Goal: Task Accomplishment & Management: Manage account settings

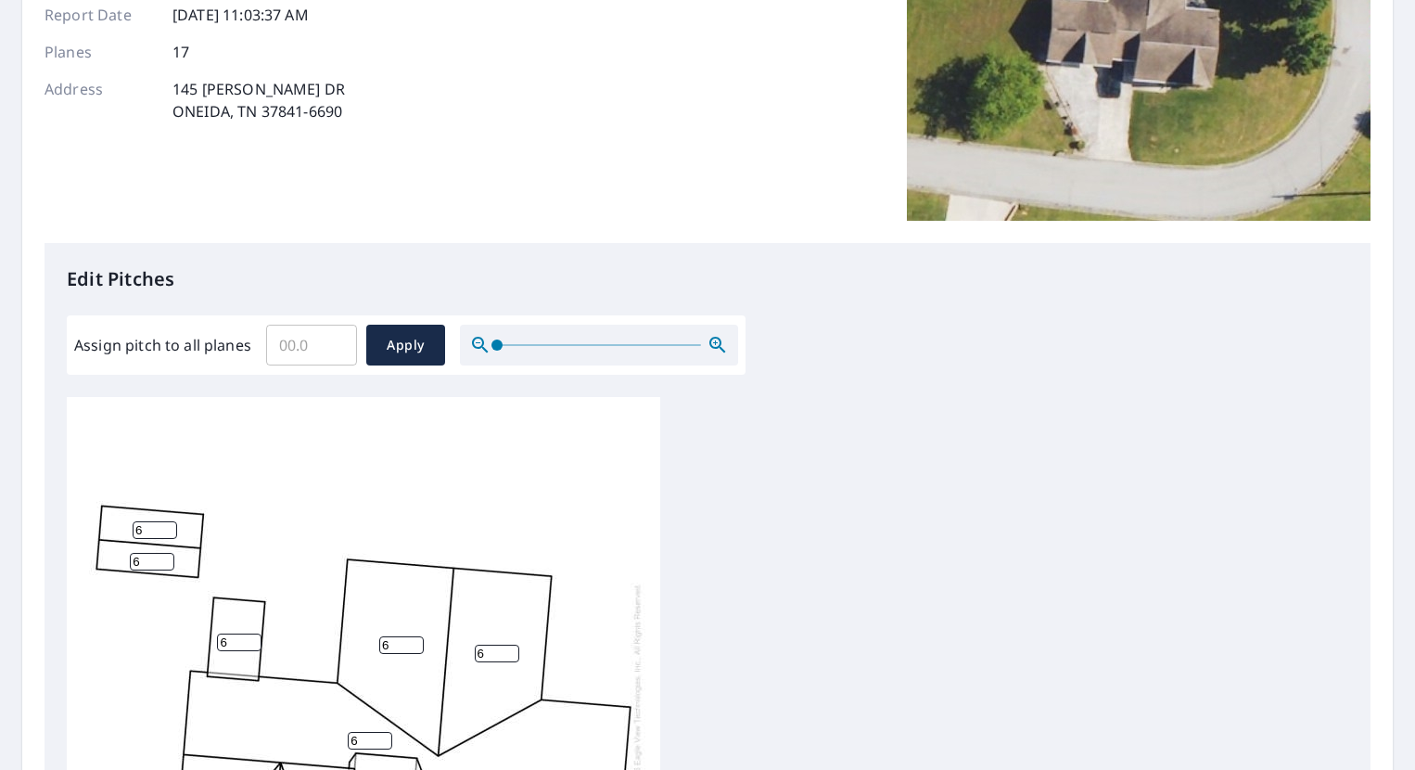
scroll to position [278, 0]
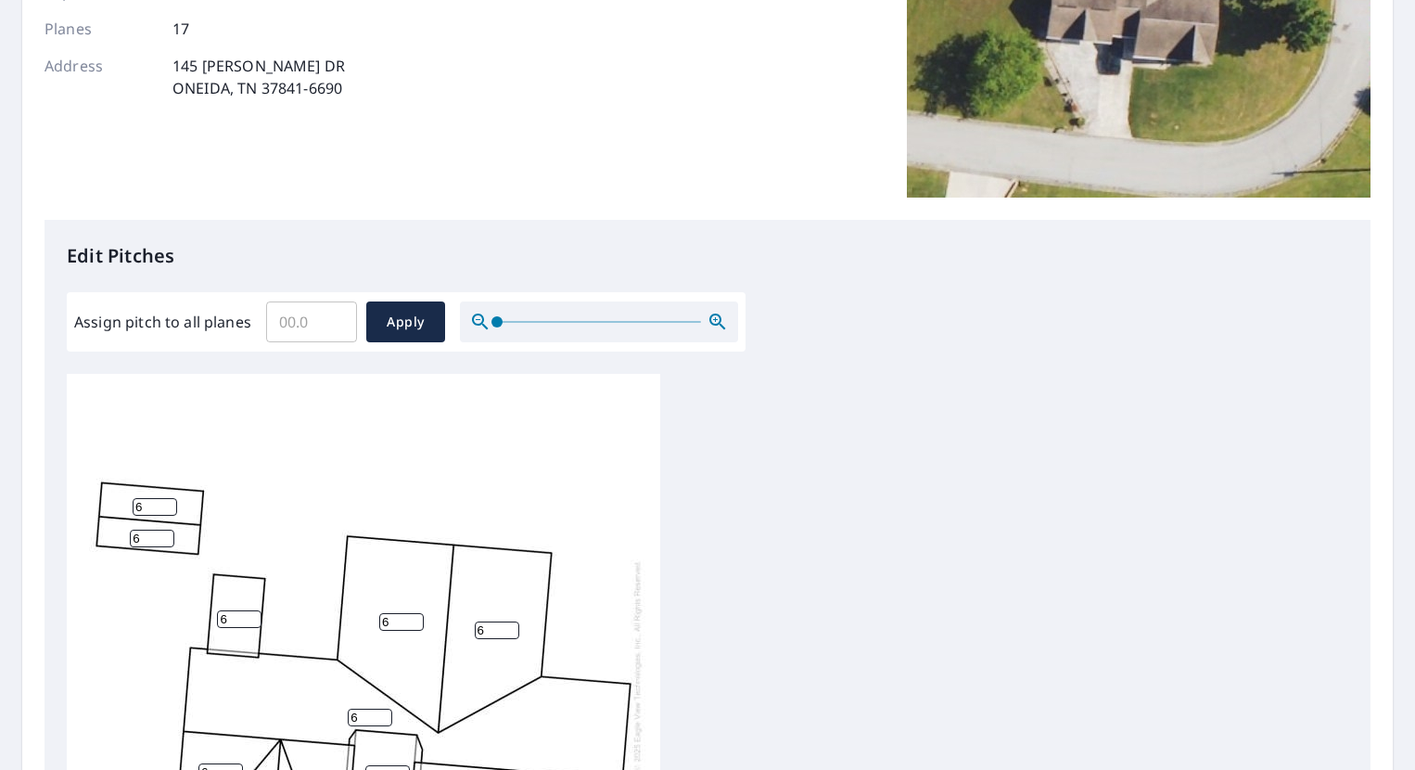
click at [914, 429] on div "6 6 6 6 6 6 6 6 6 6 6 6 6 6 6 6 6" at bounding box center [708, 665] width 1282 height 583
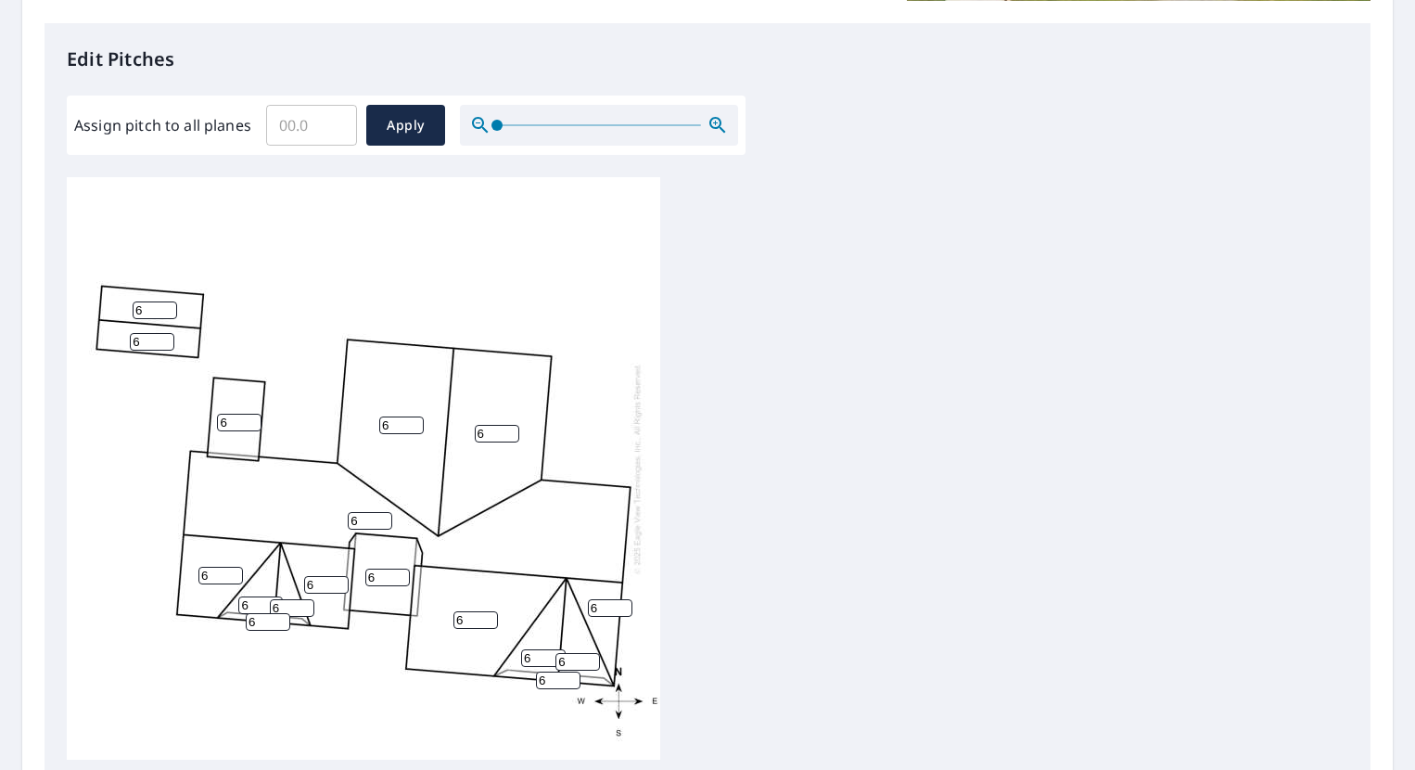
scroll to position [371, 0]
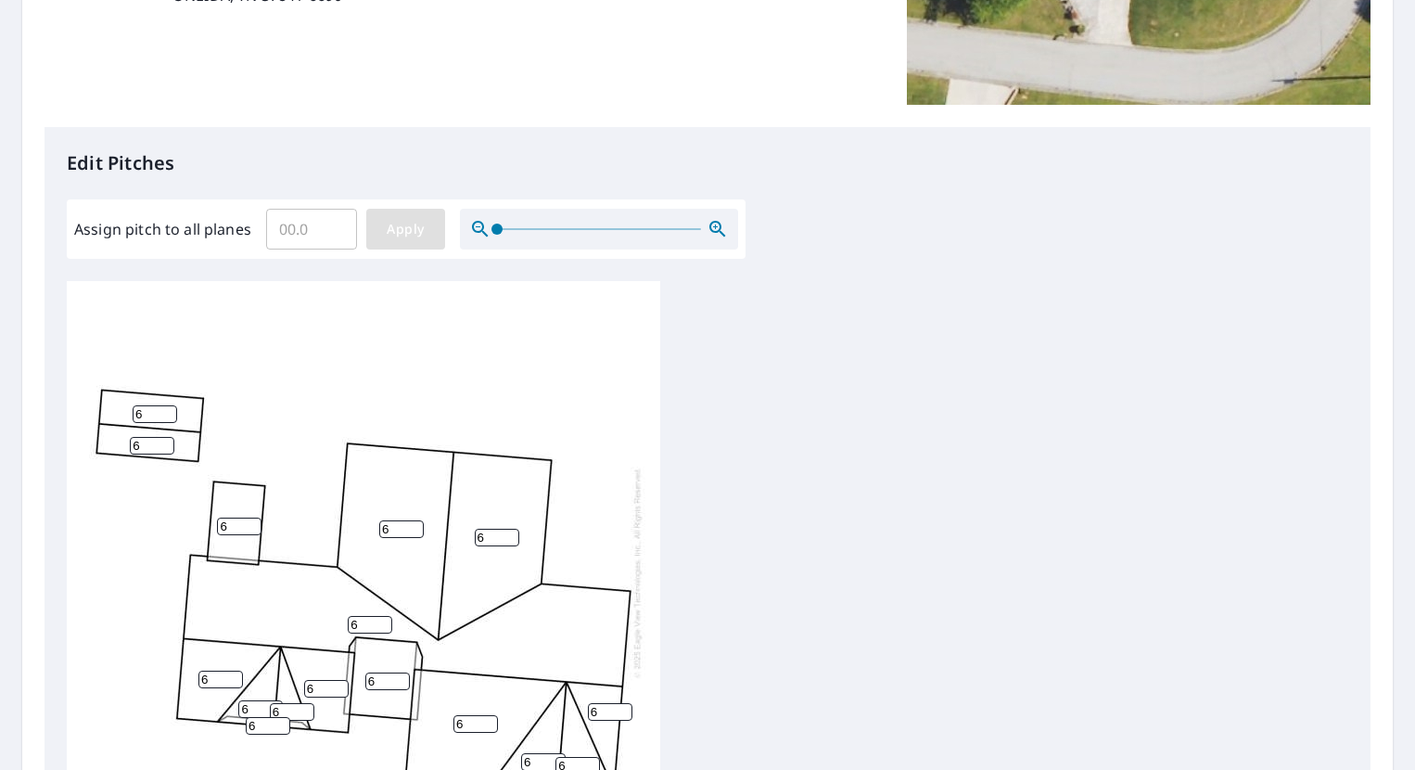
click at [415, 220] on span "Apply" at bounding box center [405, 229] width 49 height 23
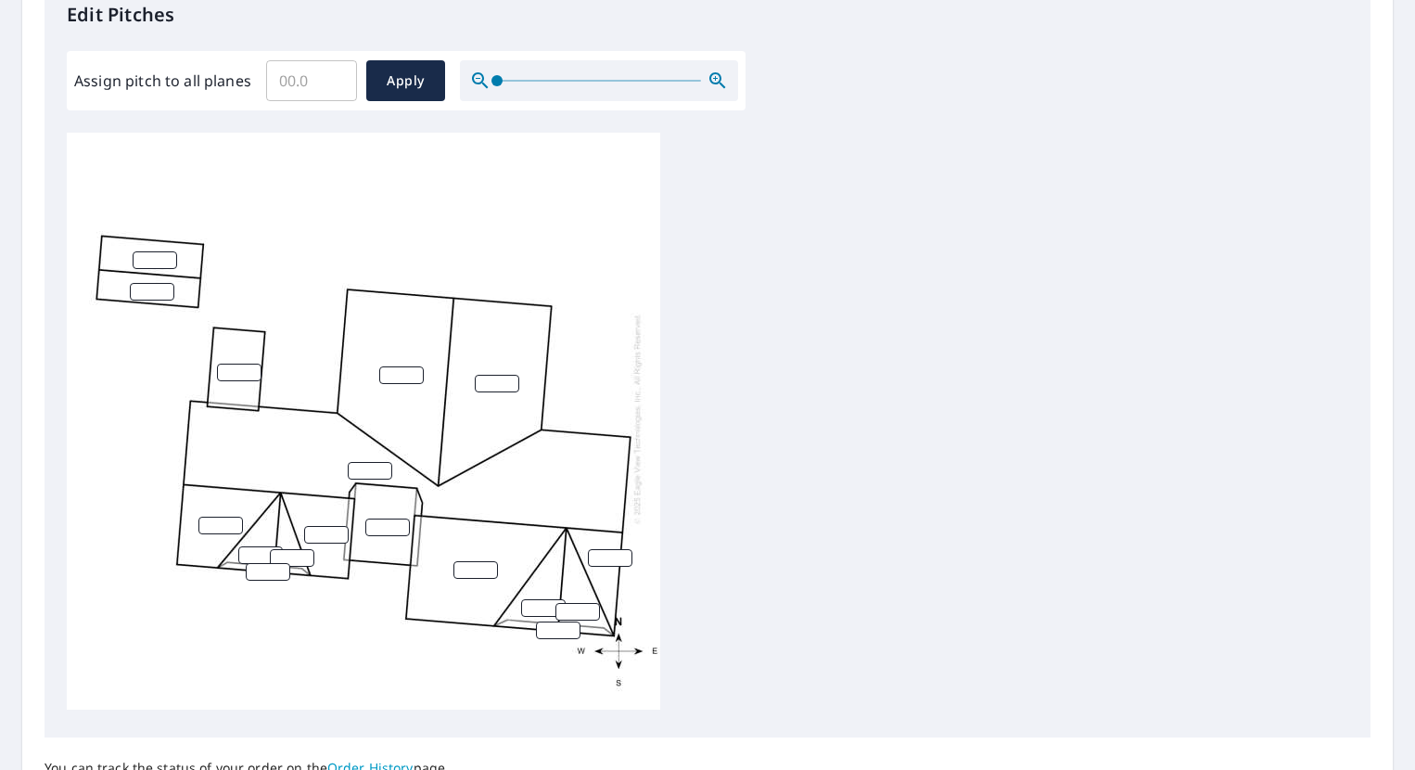
scroll to position [698, 0]
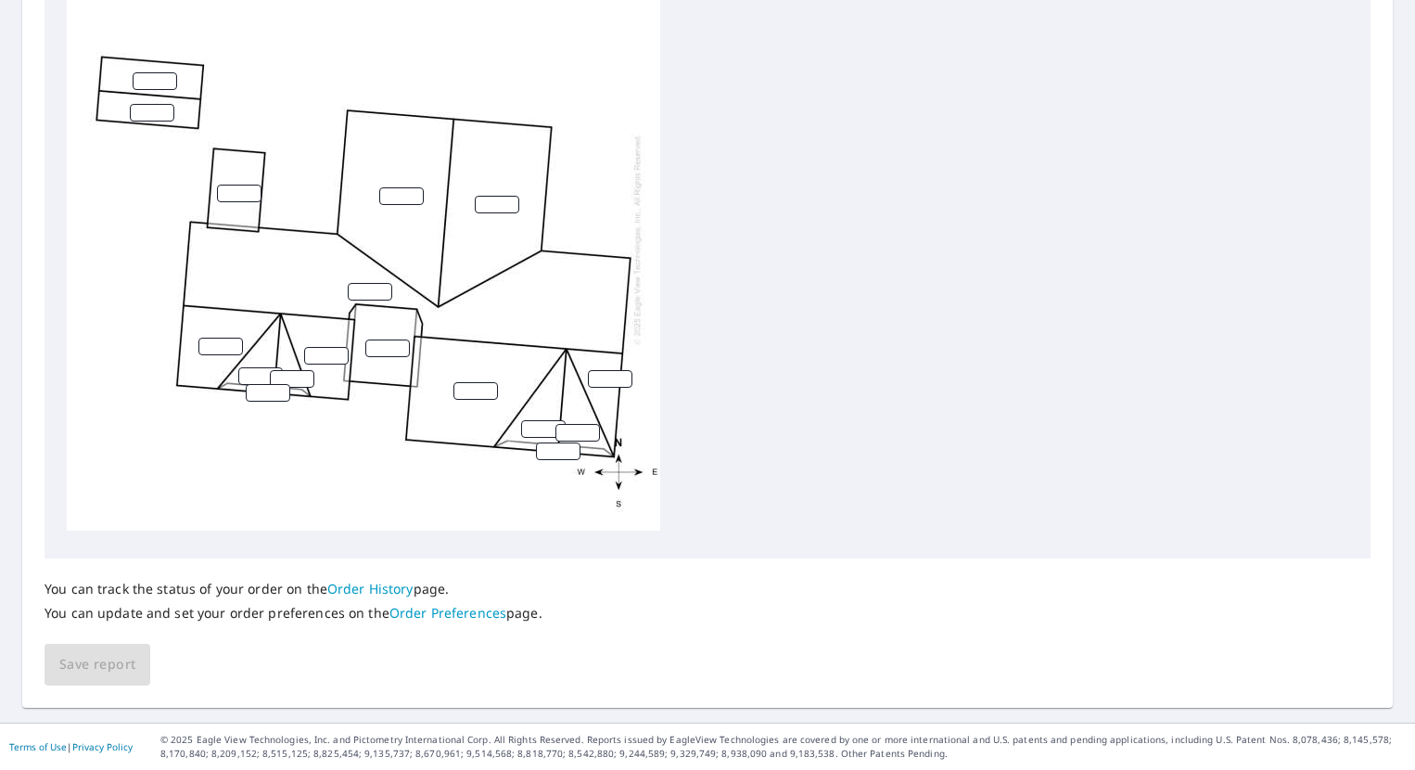
click at [373, 591] on link "Order History" at bounding box center [370, 589] width 86 height 18
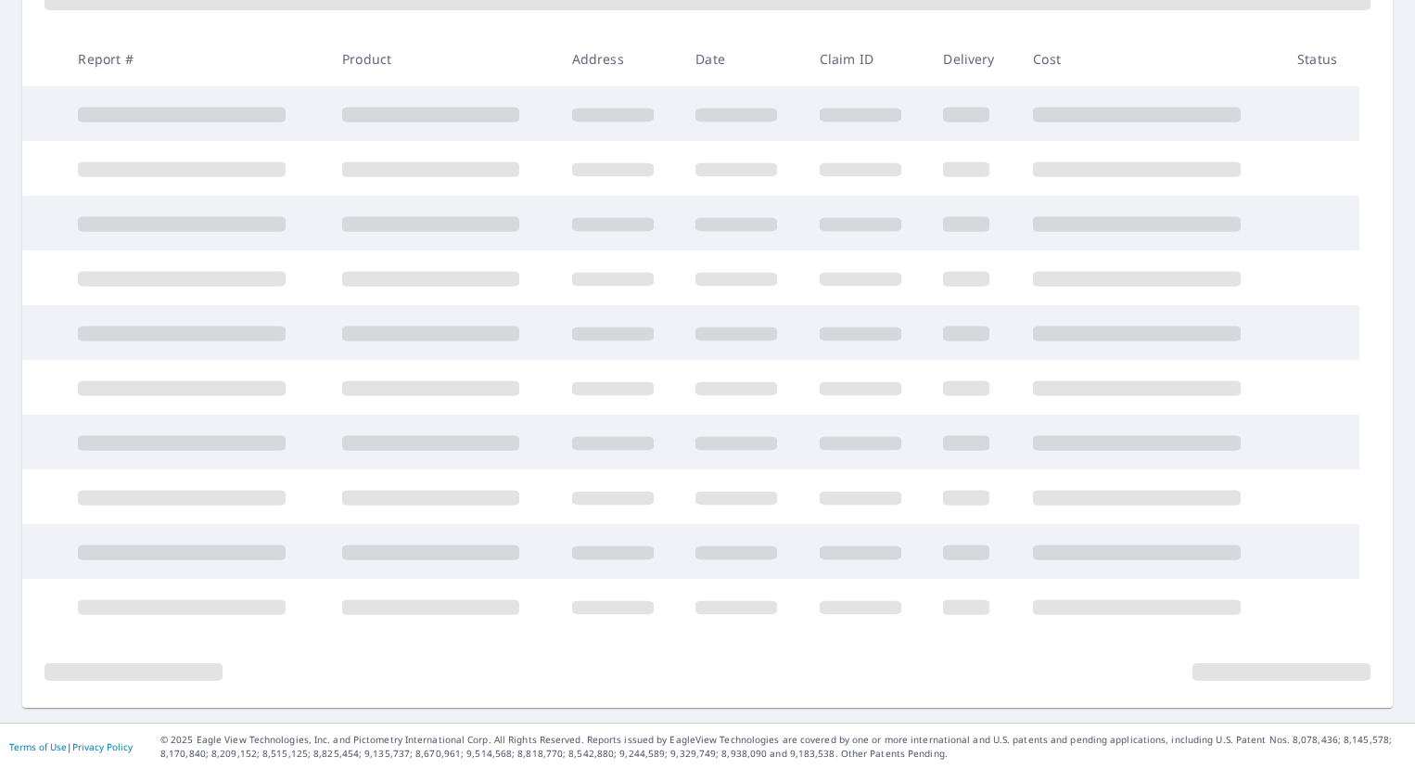
scroll to position [304, 0]
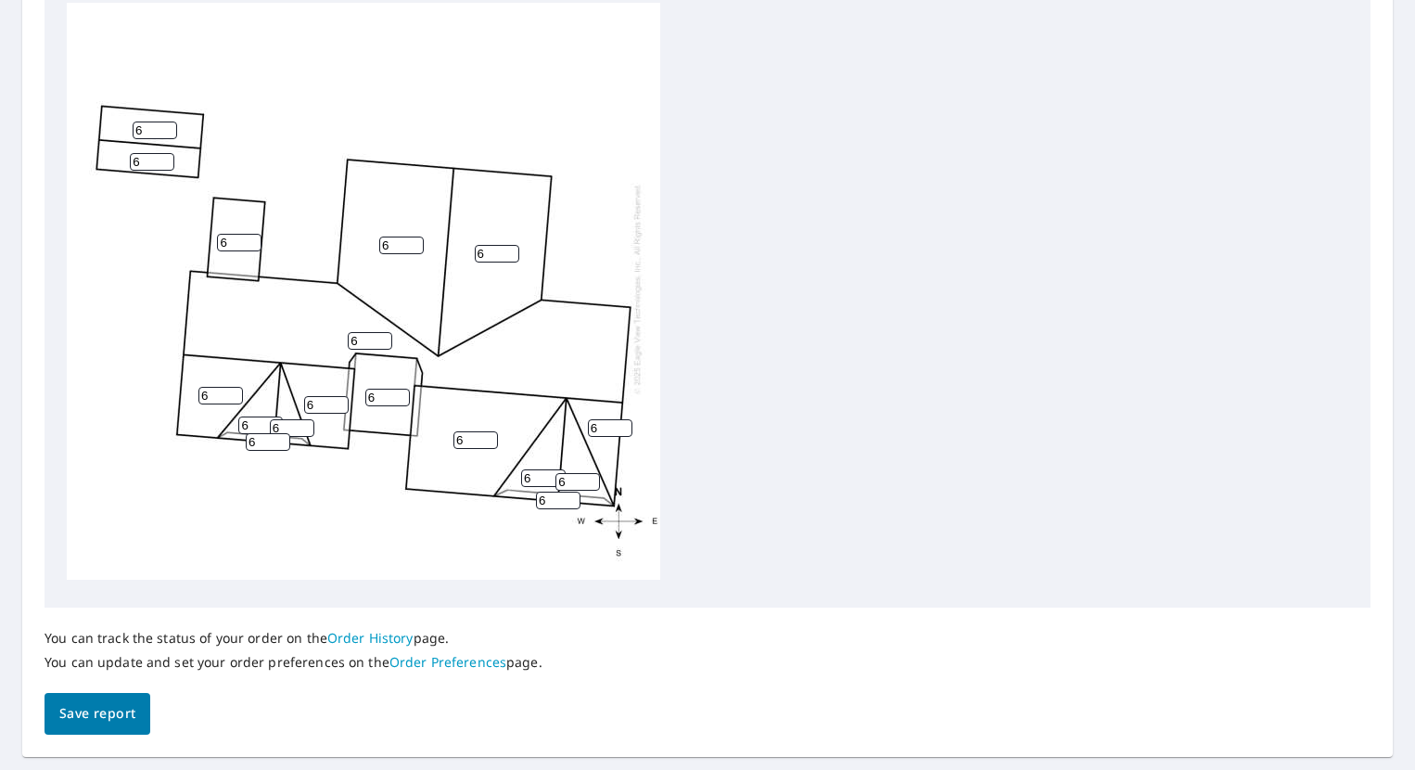
scroll to position [19, 0]
click at [128, 704] on span "Save report" at bounding box center [97, 713] width 76 height 23
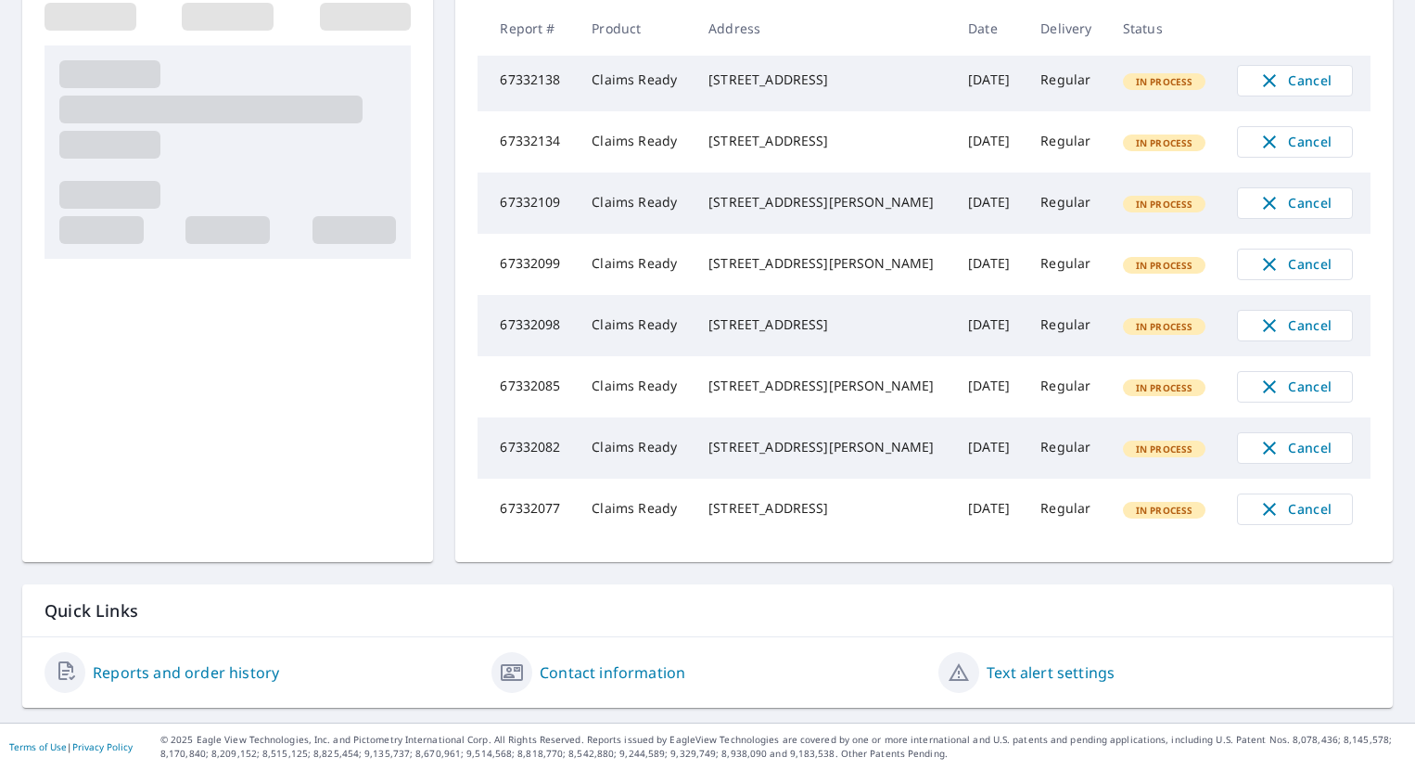
scroll to position [441, 0]
click at [191, 674] on link "Reports and order history" at bounding box center [186, 672] width 186 height 22
